Goal: Answer question/provide support: Share knowledge or assist other users

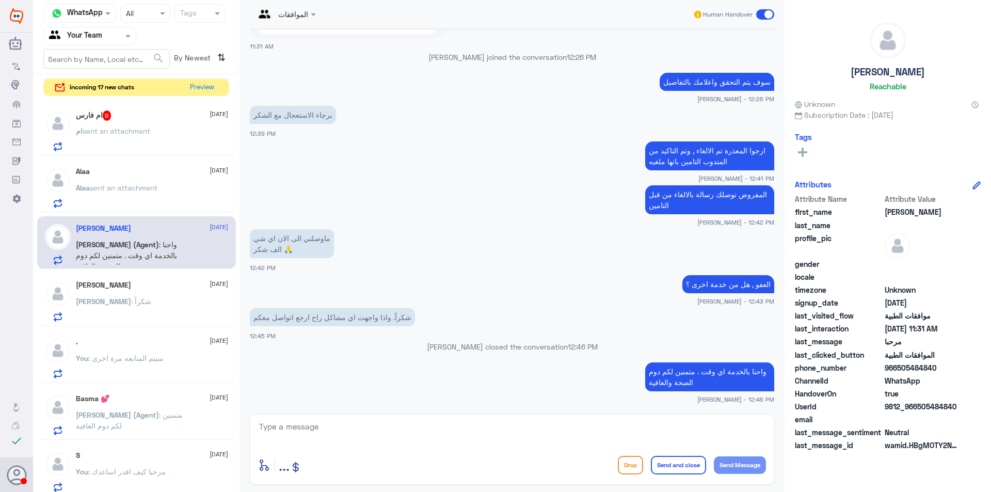
click at [184, 183] on div "Alaa [DATE] Alaa sent an attachment" at bounding box center [152, 187] width 152 height 41
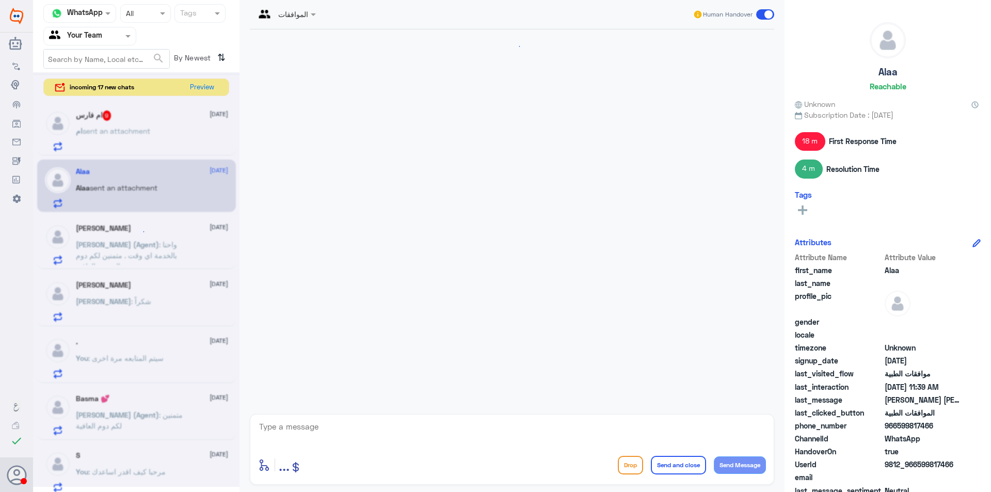
scroll to position [700, 0]
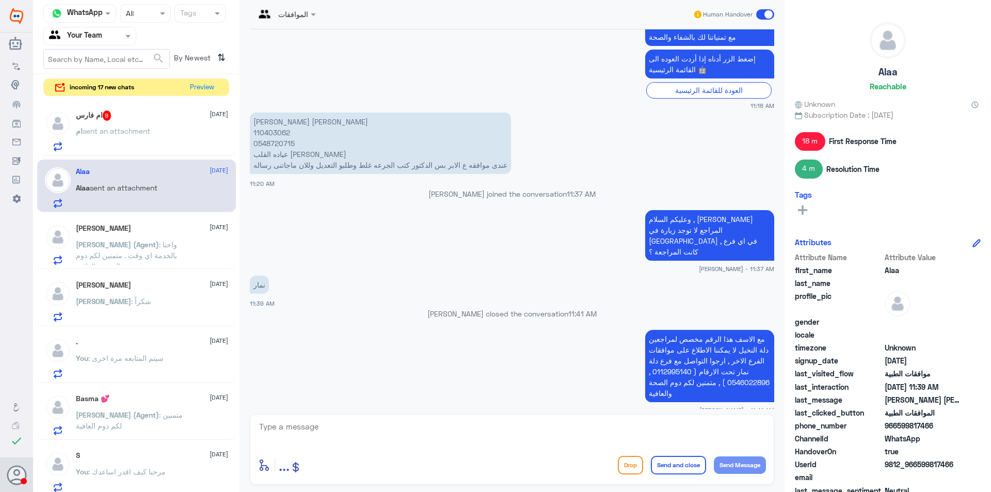
click at [168, 134] on div "ام sent an attachment" at bounding box center [152, 139] width 152 height 23
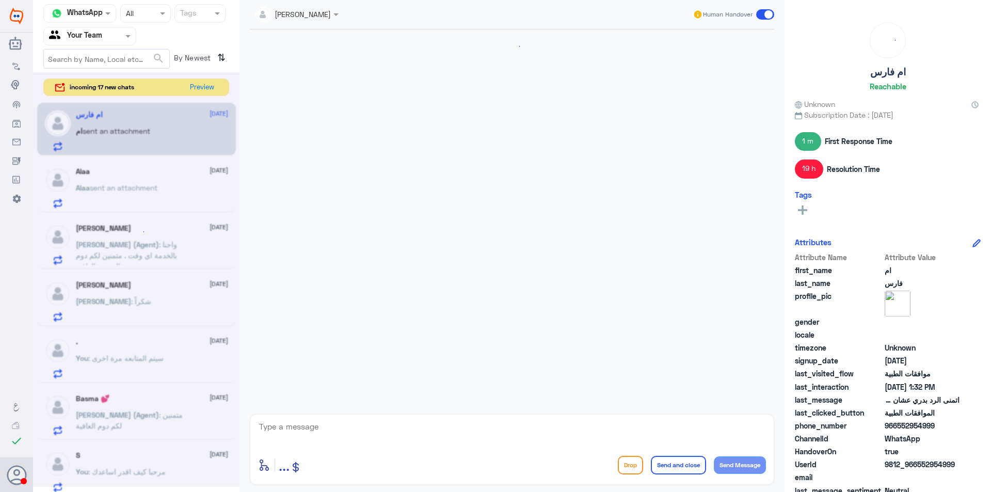
scroll to position [843, 0]
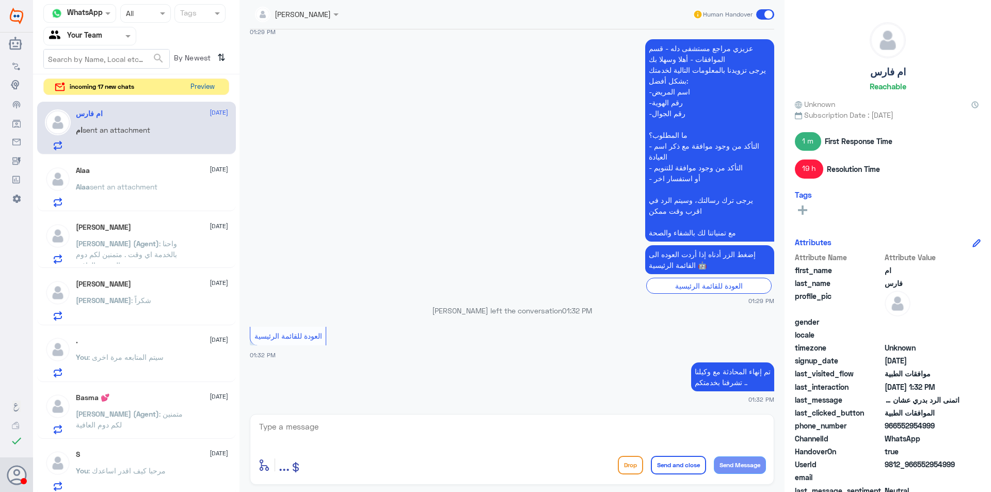
click at [208, 85] on button "Preview" at bounding box center [202, 87] width 32 height 16
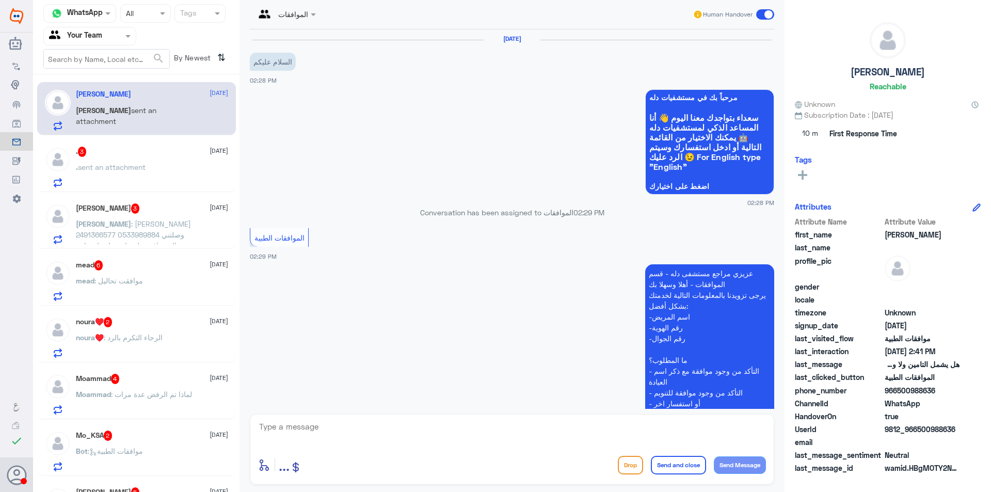
scroll to position [303, 0]
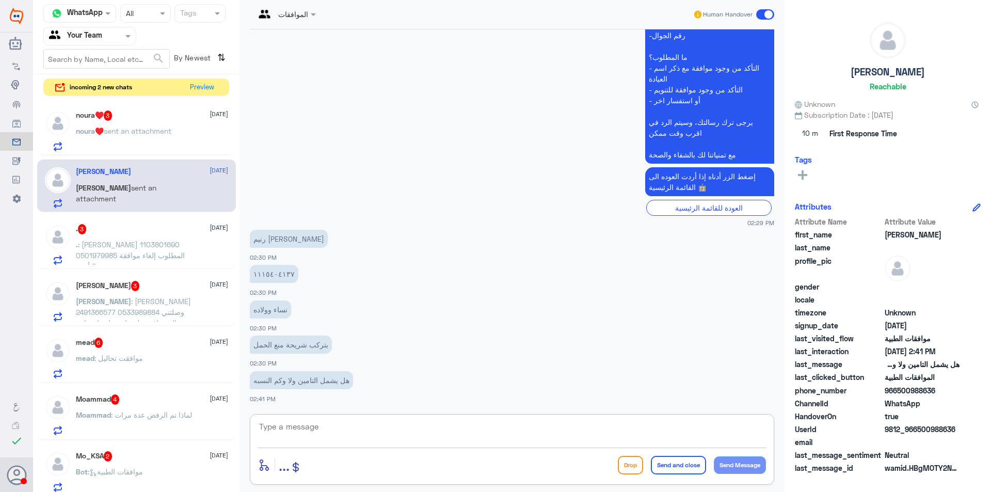
click at [346, 427] on textarea at bounding box center [512, 432] width 508 height 25
type textarea "d"
type textarea "ي"
type textarea "يتم رفع طلب الى شركة التامين ويتم الرد من قبلهم هل هو يشمل او لا"
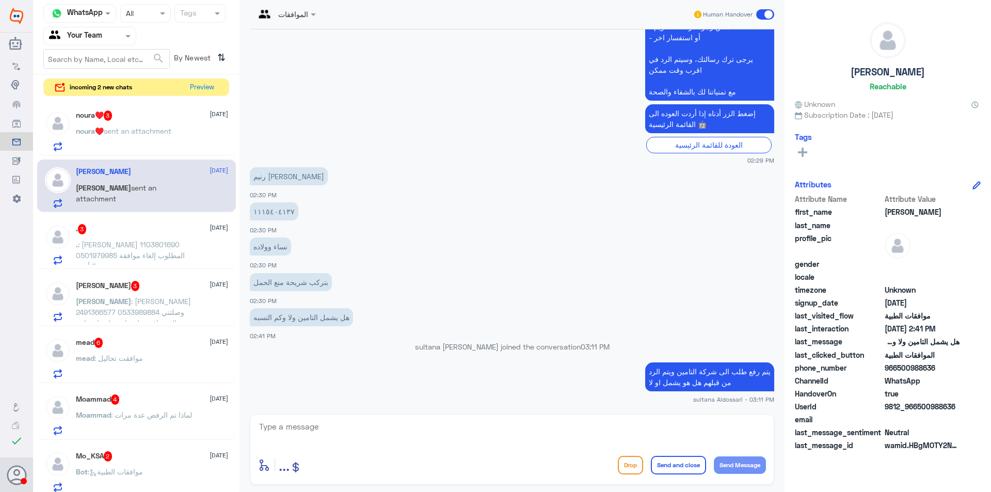
click at [130, 126] on span "sent an attachment" at bounding box center [138, 130] width 68 height 9
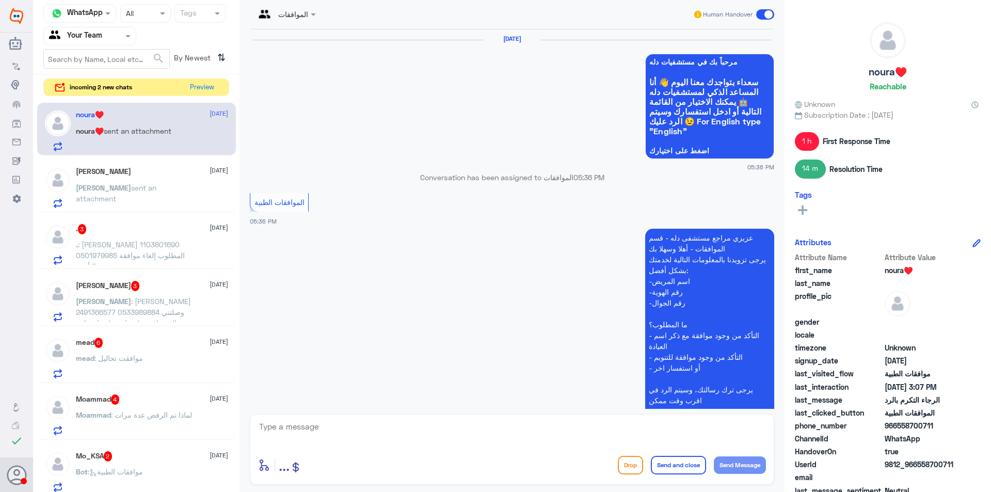
scroll to position [1088, 0]
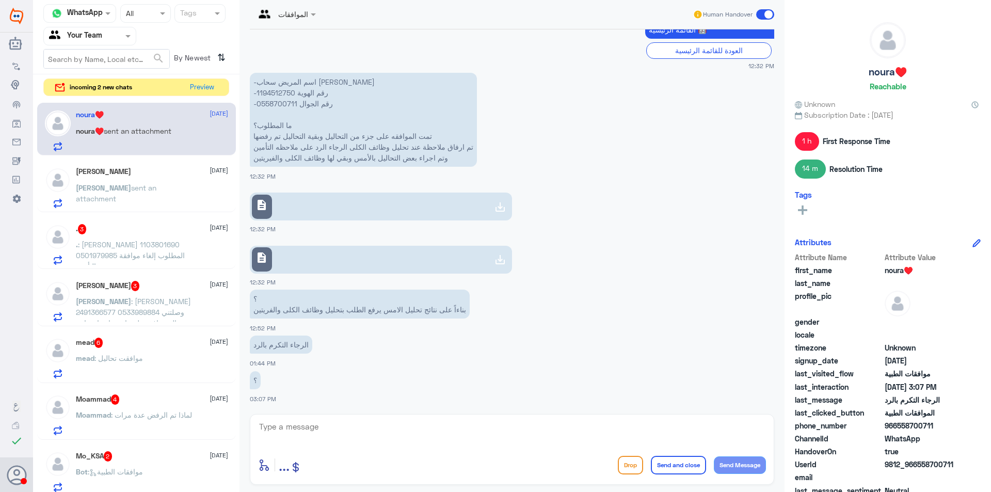
click at [499, 204] on icon at bounding box center [500, 207] width 12 height 12
click at [499, 257] on icon at bounding box center [500, 259] width 12 height 12
click at [274, 92] on p "-اسم المريض سحاب [PERSON_NAME] -رقم الهوية 1194512750 -رقم الجوال 0558700711 ما…" at bounding box center [363, 120] width 227 height 94
copy p "1194512750"
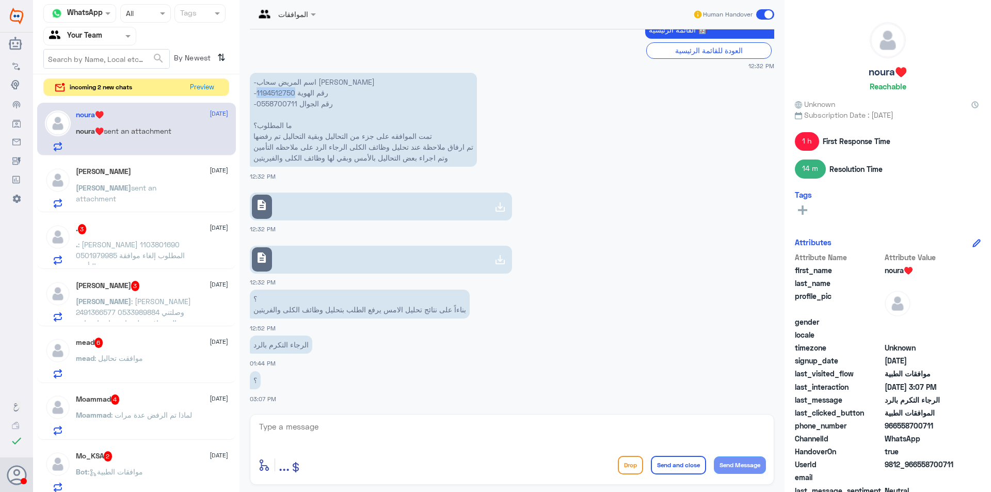
click at [491, 263] on div at bounding box center [500, 259] width 20 height 21
click at [462, 438] on textarea at bounding box center [512, 432] width 508 height 25
type textarea "تمت متابعة الطلب مره اخرى لدى التامين"
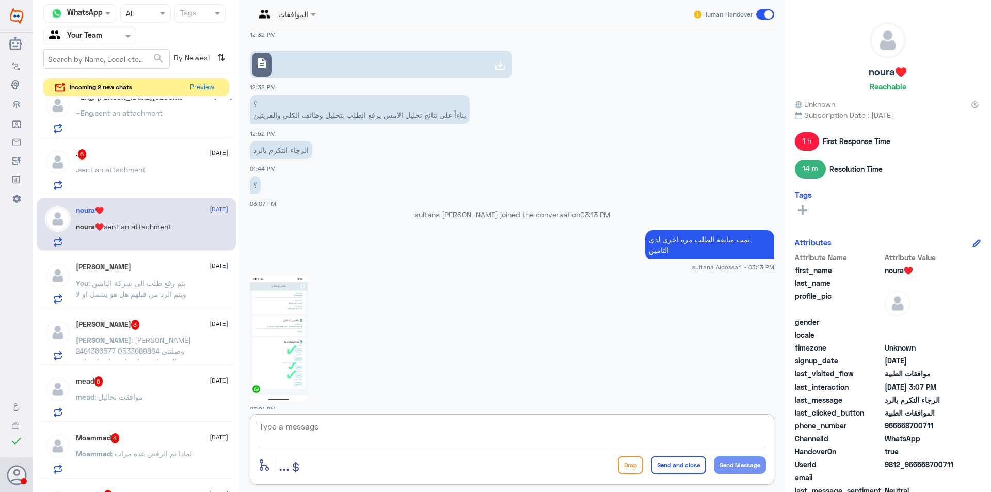
scroll to position [0, 0]
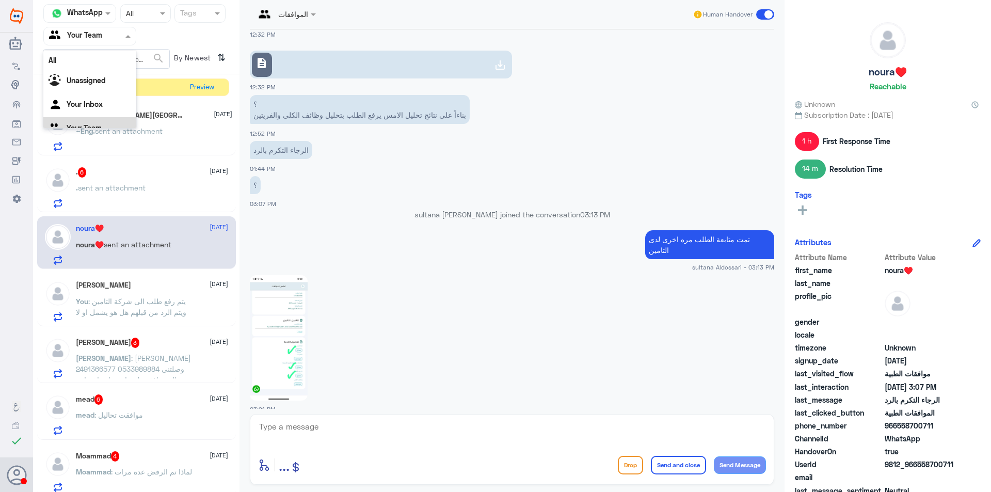
click at [75, 35] on input "text" at bounding box center [77, 36] width 57 height 12
click at [79, 89] on Inbox "Your Inbox" at bounding box center [85, 91] width 36 height 9
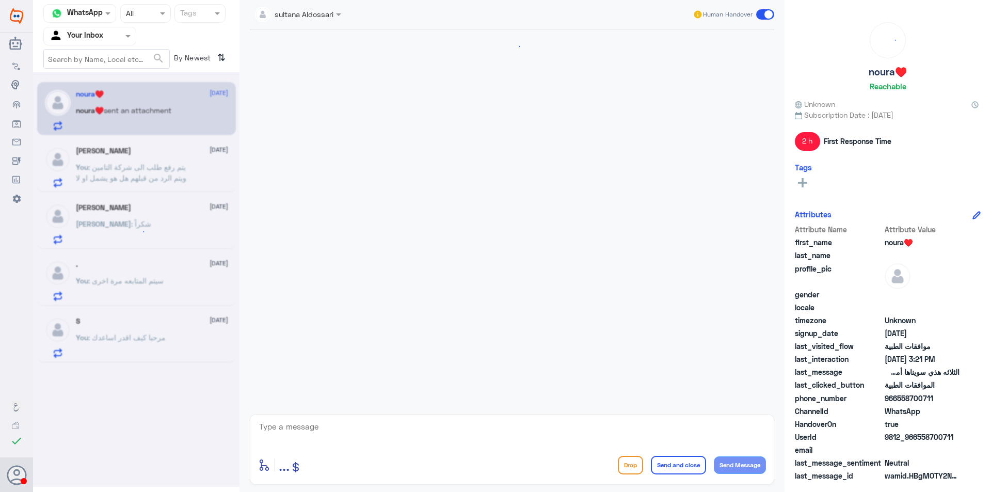
scroll to position [1142, 0]
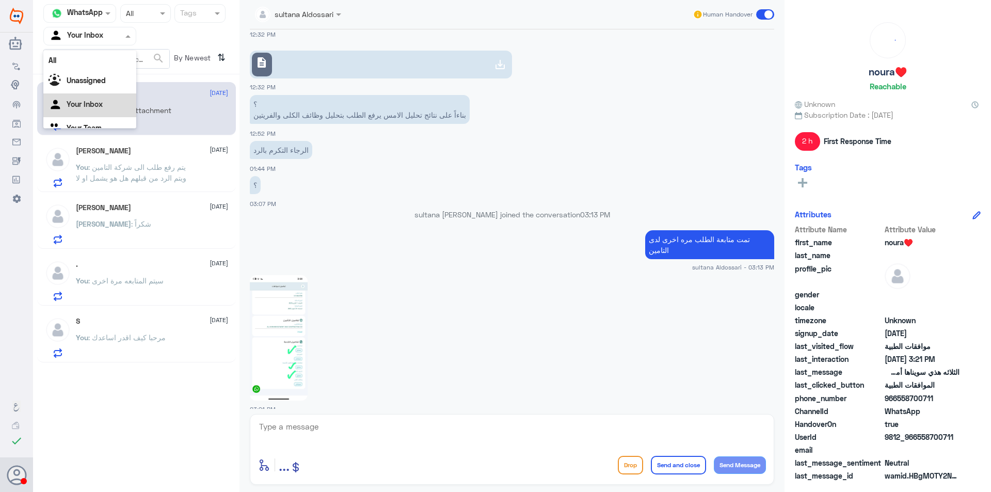
click at [89, 38] on input "text" at bounding box center [77, 36] width 57 height 12
click at [85, 106] on div "Your Team" at bounding box center [89, 116] width 93 height 24
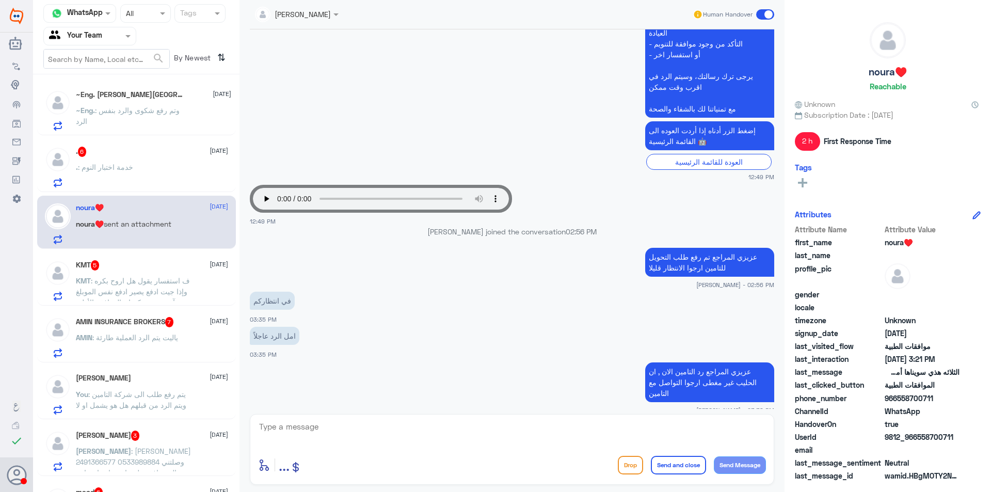
scroll to position [840, 0]
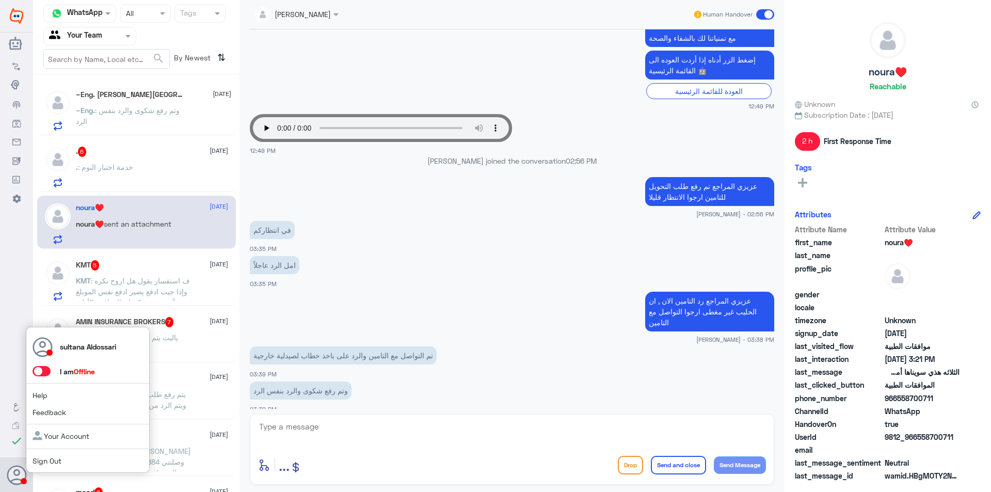
click at [32, 462] on div "sultana Aldossari I am Offline Help Feedback Your Account Sign Out" at bounding box center [88, 400] width 124 height 147
click at [61, 462] on link "Sign Out" at bounding box center [47, 460] width 29 height 9
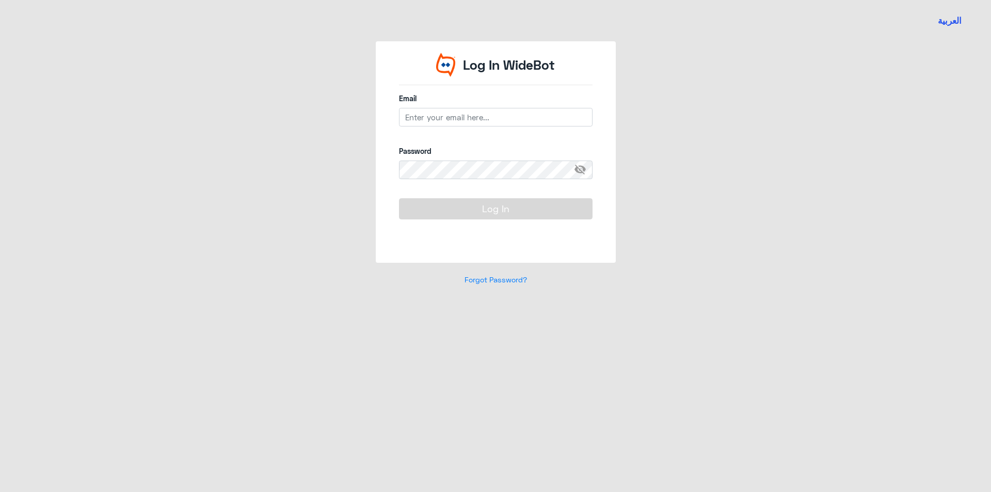
type input "[EMAIL_ADDRESS][DOMAIN_NAME]"
